Goal: Task Accomplishment & Management: Manage account settings

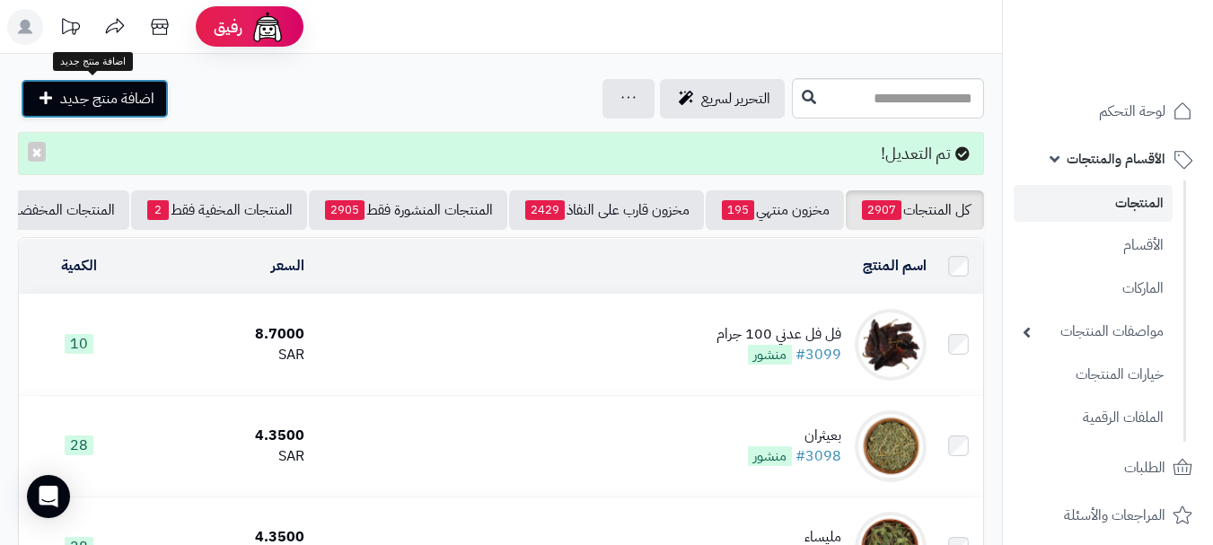
click at [104, 88] on span "اضافة منتج جديد" at bounding box center [107, 99] width 94 height 22
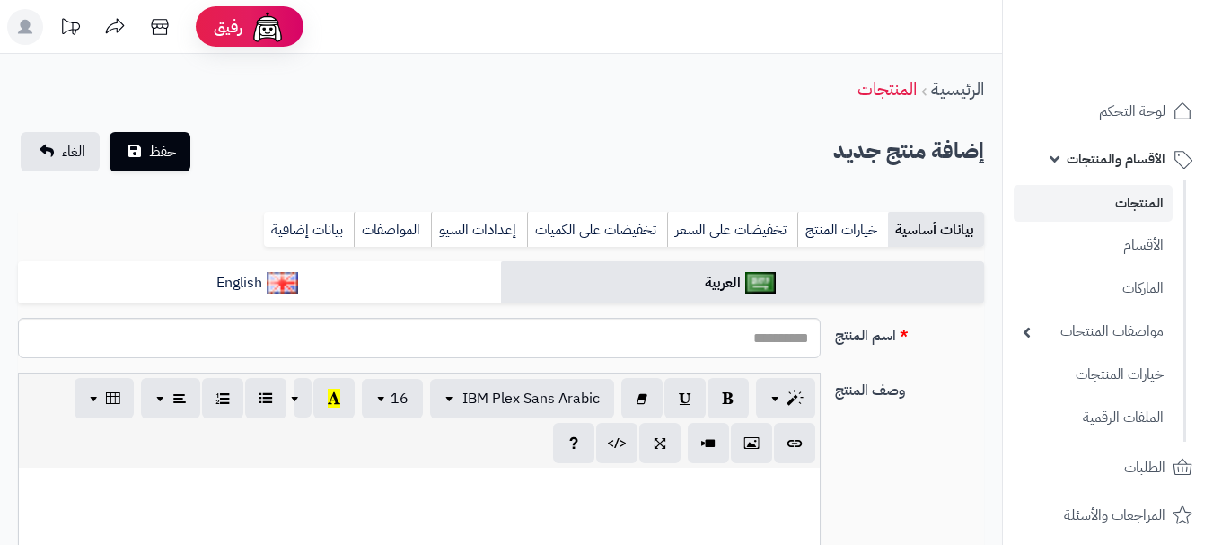
select select
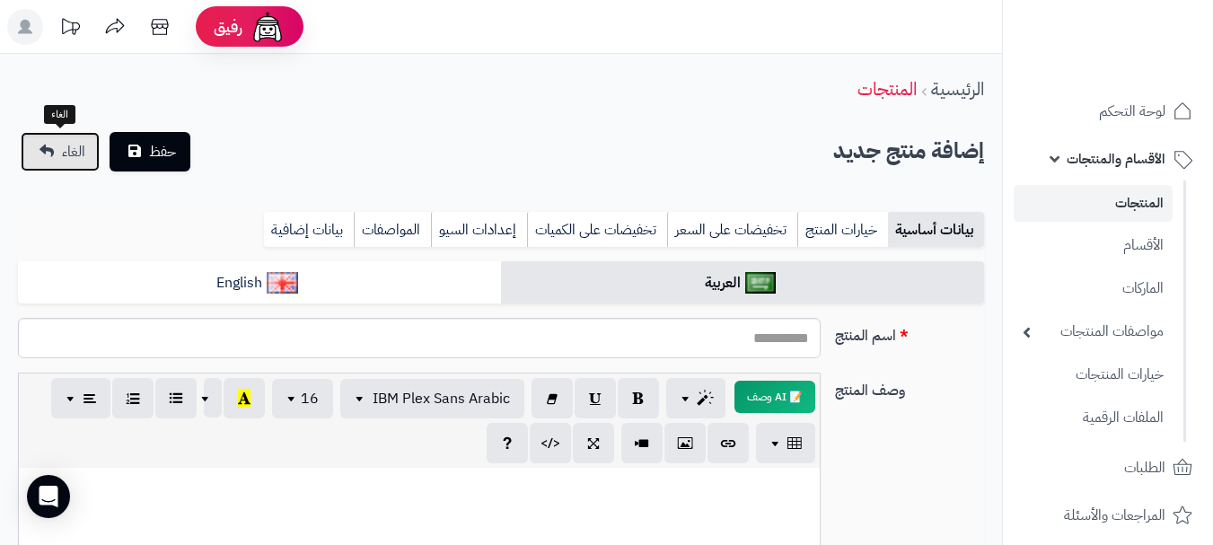
click at [57, 158] on link "الغاء" at bounding box center [60, 152] width 79 height 40
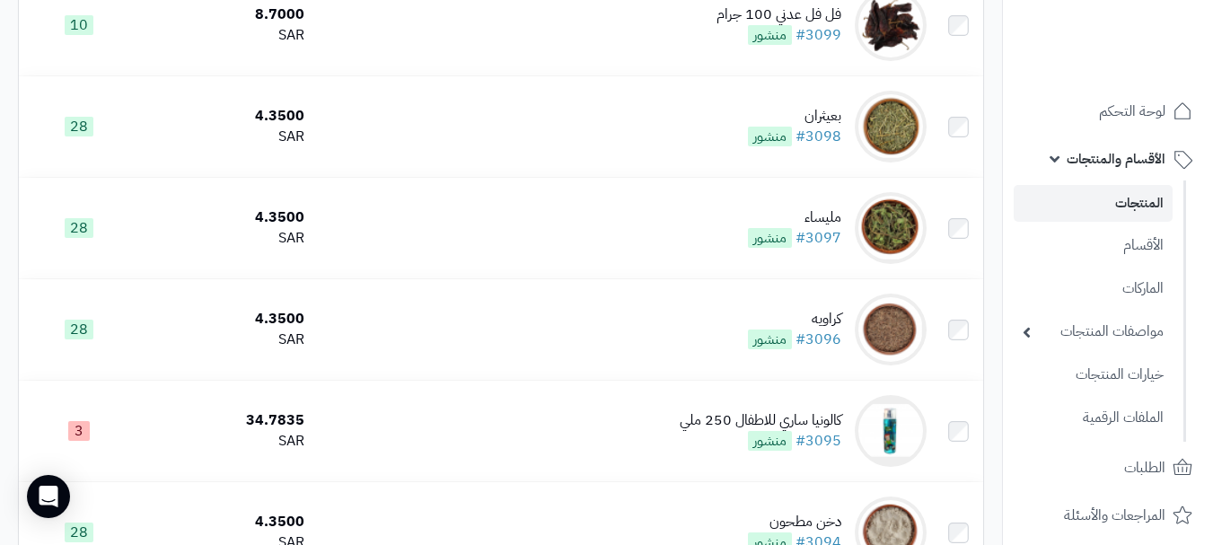
scroll to position [269, 0]
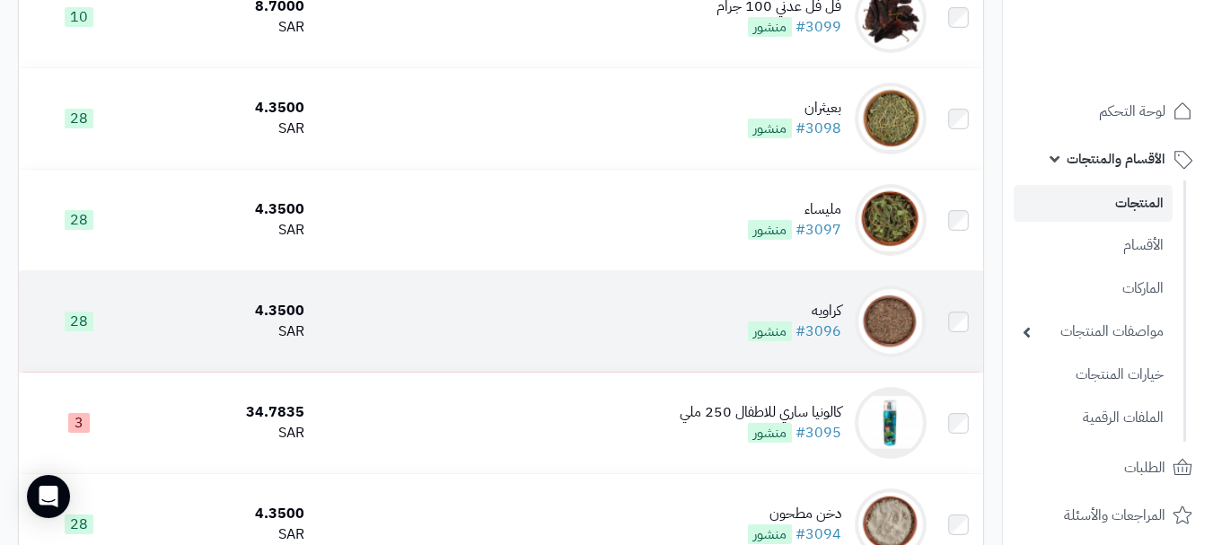
click at [447, 356] on td "كراويه #3096 منشور" at bounding box center [623, 321] width 622 height 101
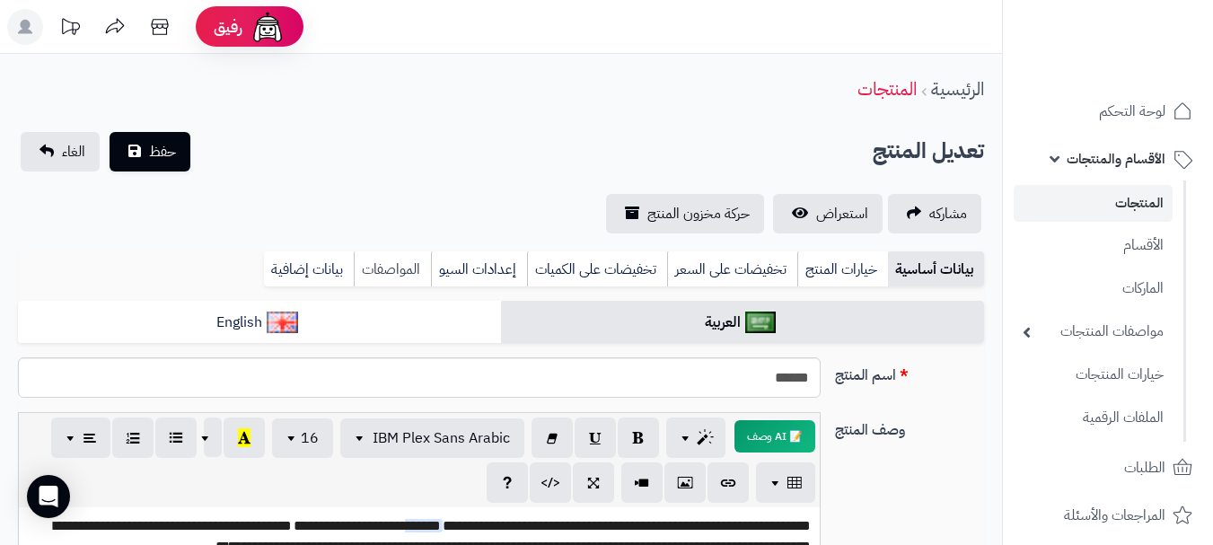
drag, startPoint x: 850, startPoint y: 269, endPoint x: 408, endPoint y: 269, distance: 441.7
click at [852, 269] on link "خيارات المنتج" at bounding box center [842, 269] width 91 height 36
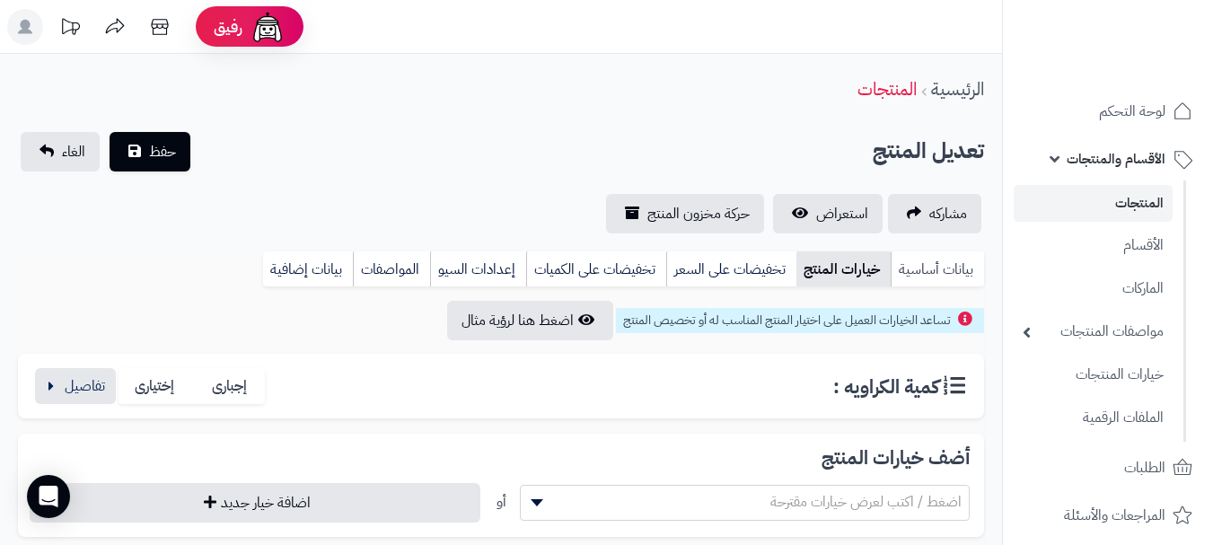
click at [956, 258] on link "بيانات أساسية" at bounding box center [937, 269] width 93 height 36
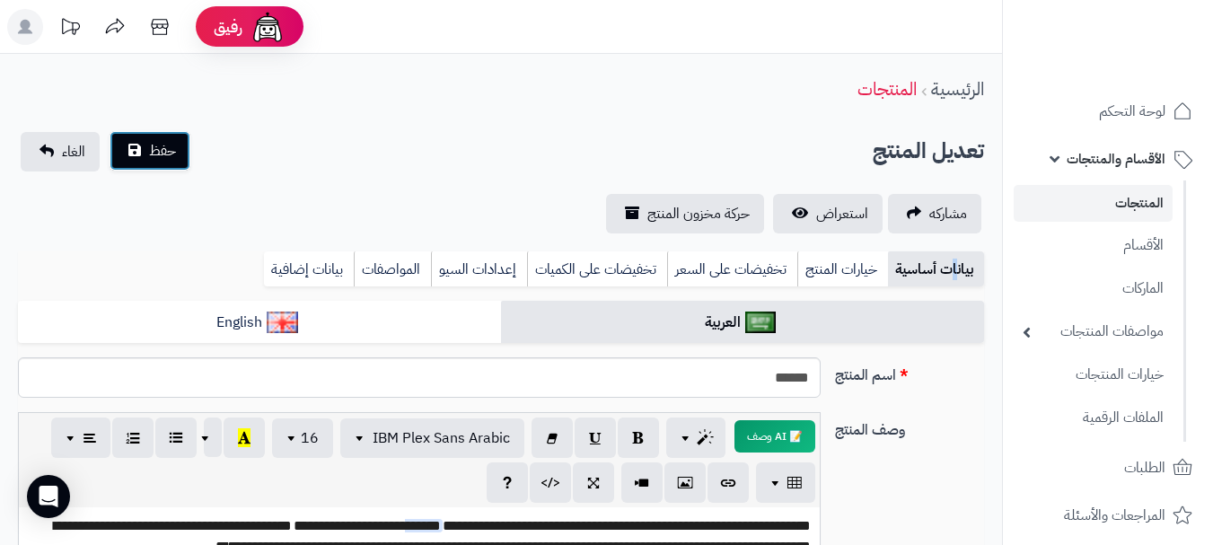
click at [162, 142] on span "حفظ" at bounding box center [162, 151] width 27 height 22
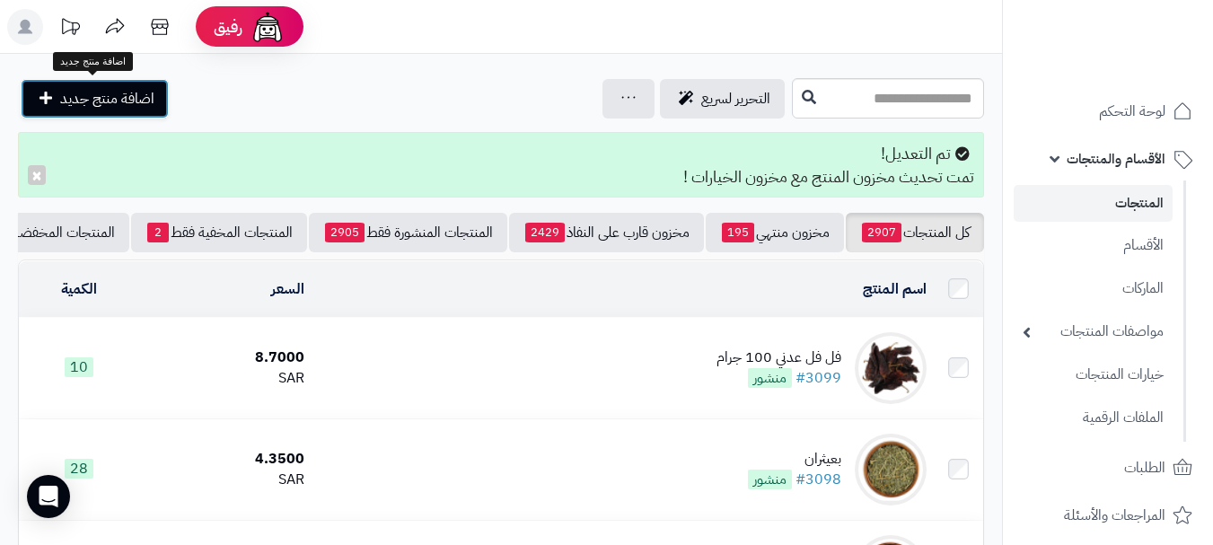
click at [119, 86] on link "اضافة منتج جديد" at bounding box center [95, 99] width 148 height 40
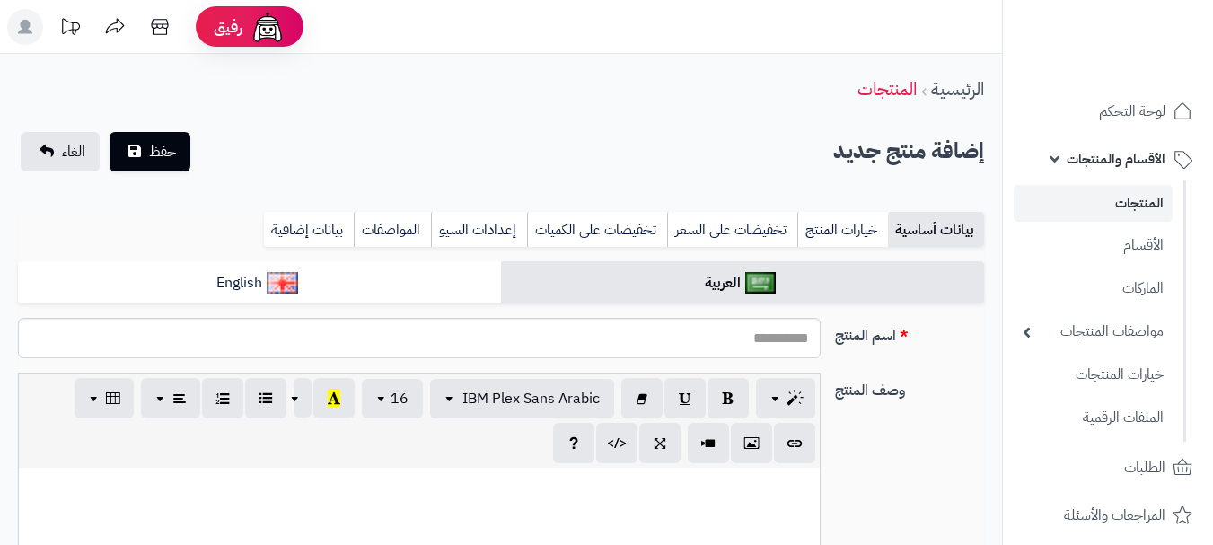
select select
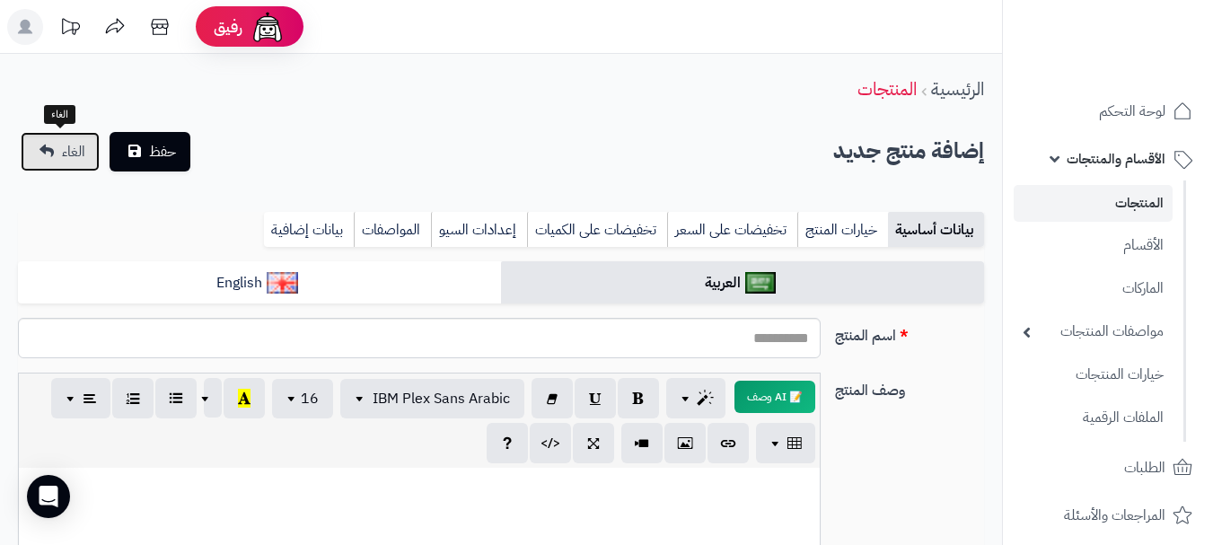
drag, startPoint x: 59, startPoint y: 151, endPoint x: 40, endPoint y: 186, distance: 40.2
click at [61, 151] on link "الغاء" at bounding box center [60, 152] width 79 height 40
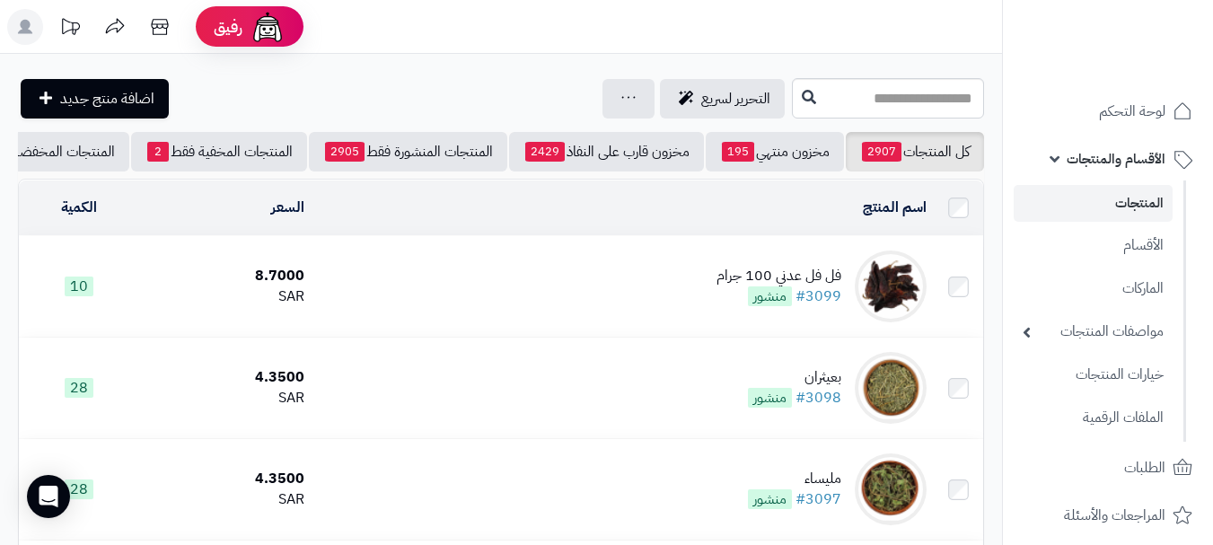
click at [14, 22] on rect at bounding box center [25, 27] width 36 height 36
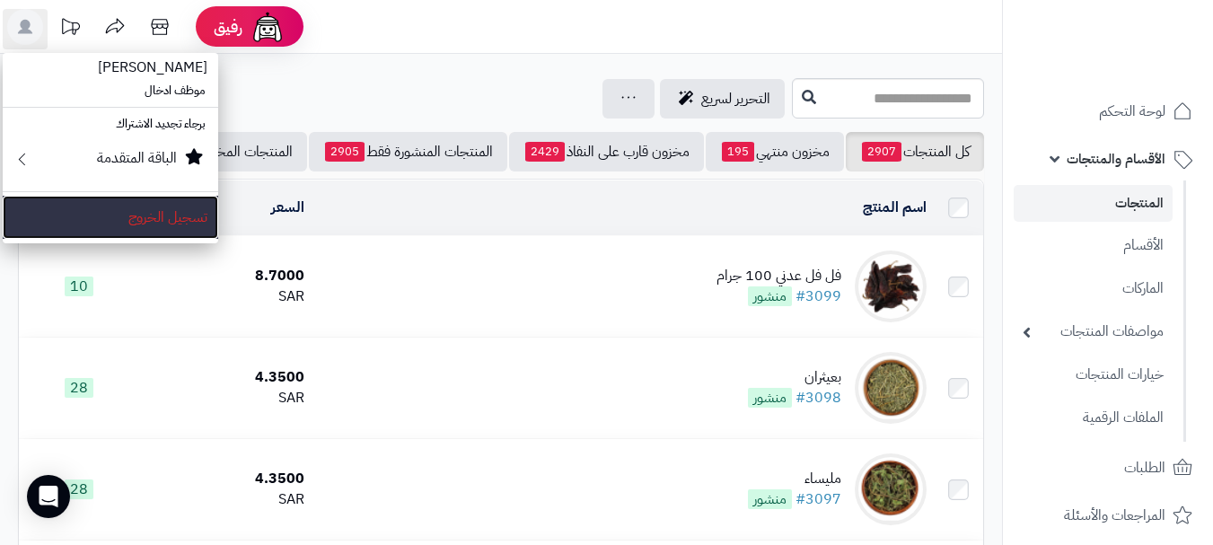
click at [176, 229] on link "تسجيل الخروج" at bounding box center [110, 217] width 215 height 43
